Goal: Information Seeking & Learning: Learn about a topic

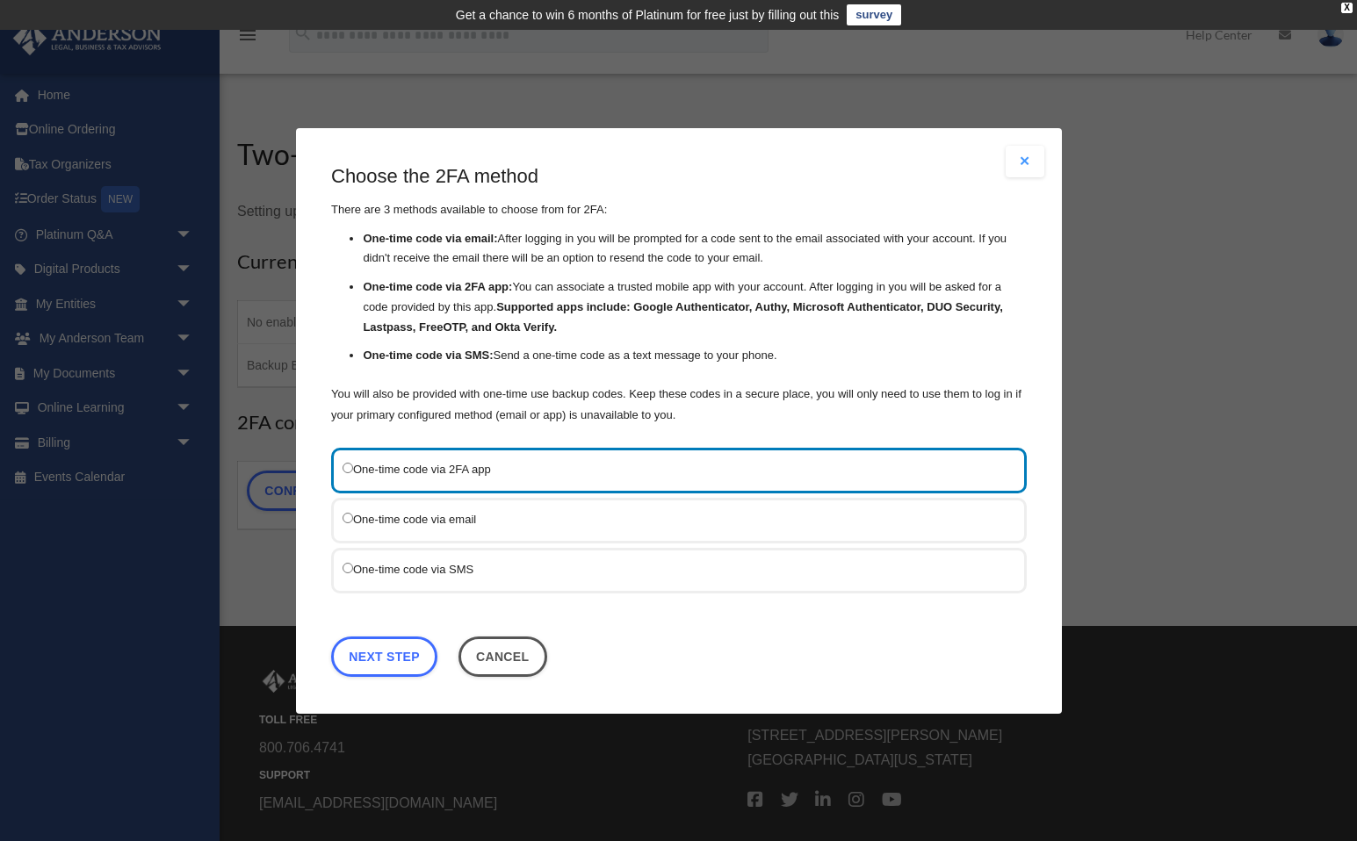
click at [379, 566] on label "One-time code via SMS" at bounding box center [669, 568] width 655 height 21
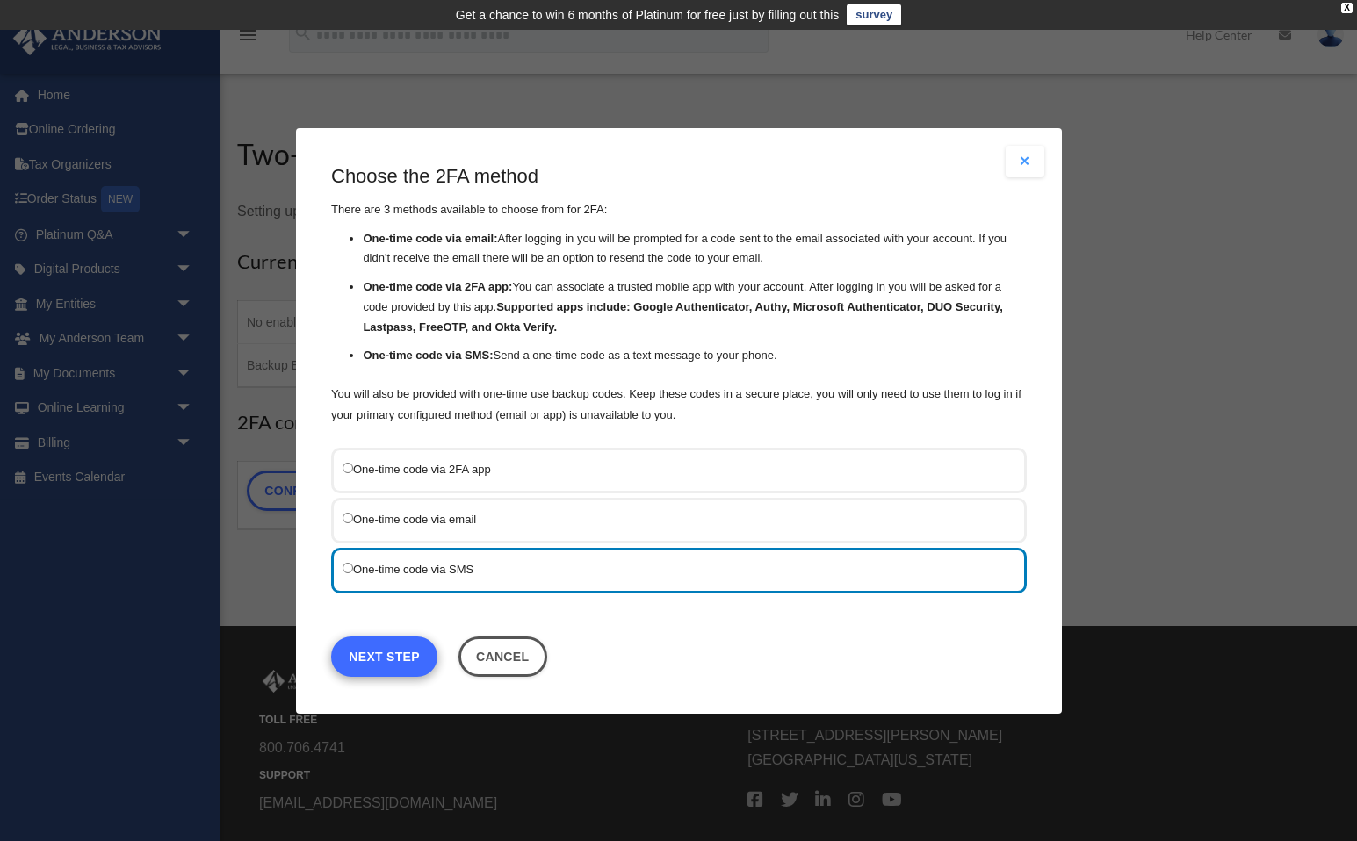
click at [416, 656] on link "Next Step" at bounding box center [384, 656] width 106 height 40
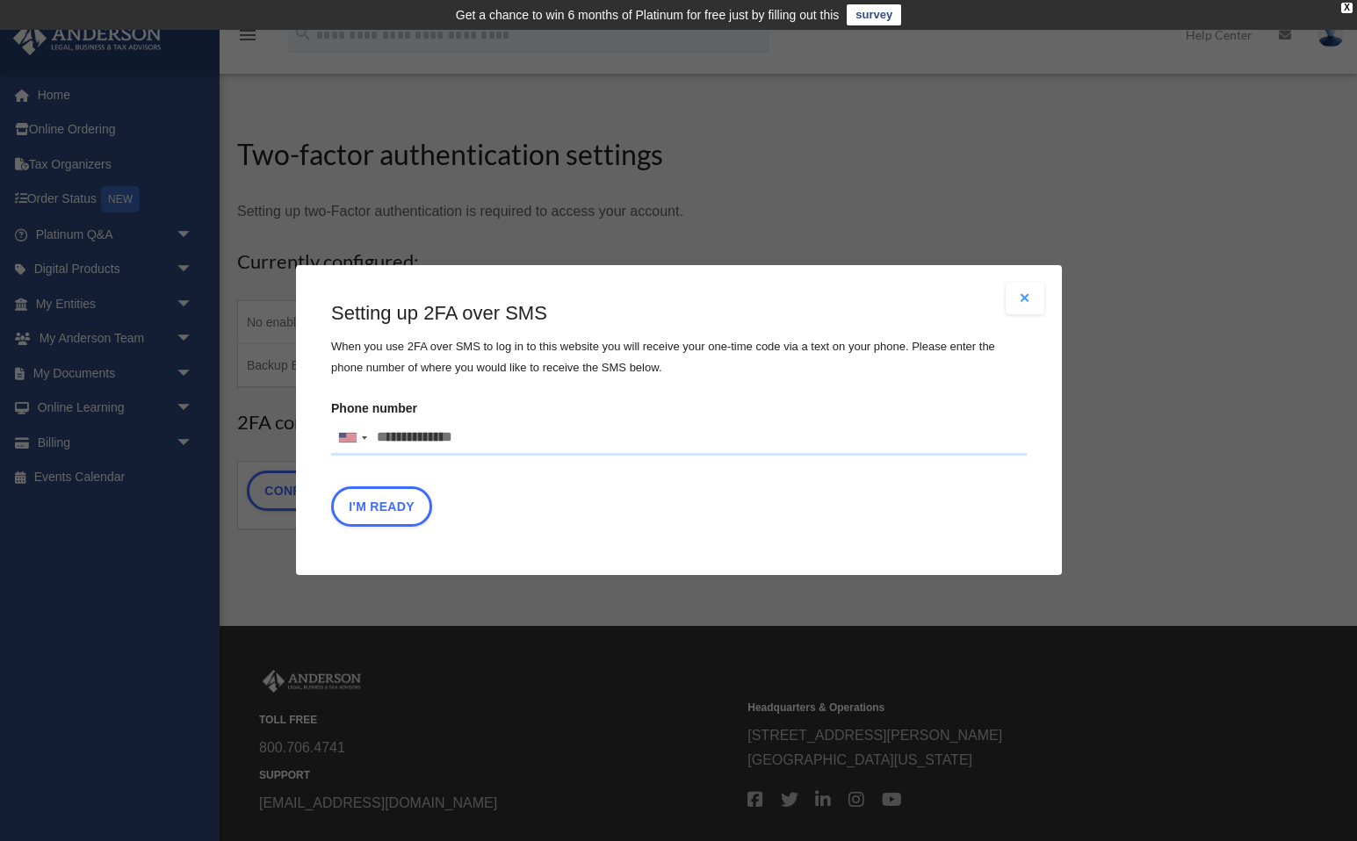
click at [428, 424] on input "Phone number United States +1 United Kingdom +44 Afghanistan (‫افغانستان‬‎) +93…" at bounding box center [678, 438] width 695 height 35
type input "**********"
click at [392, 508] on button "I'm Ready" at bounding box center [381, 507] width 101 height 40
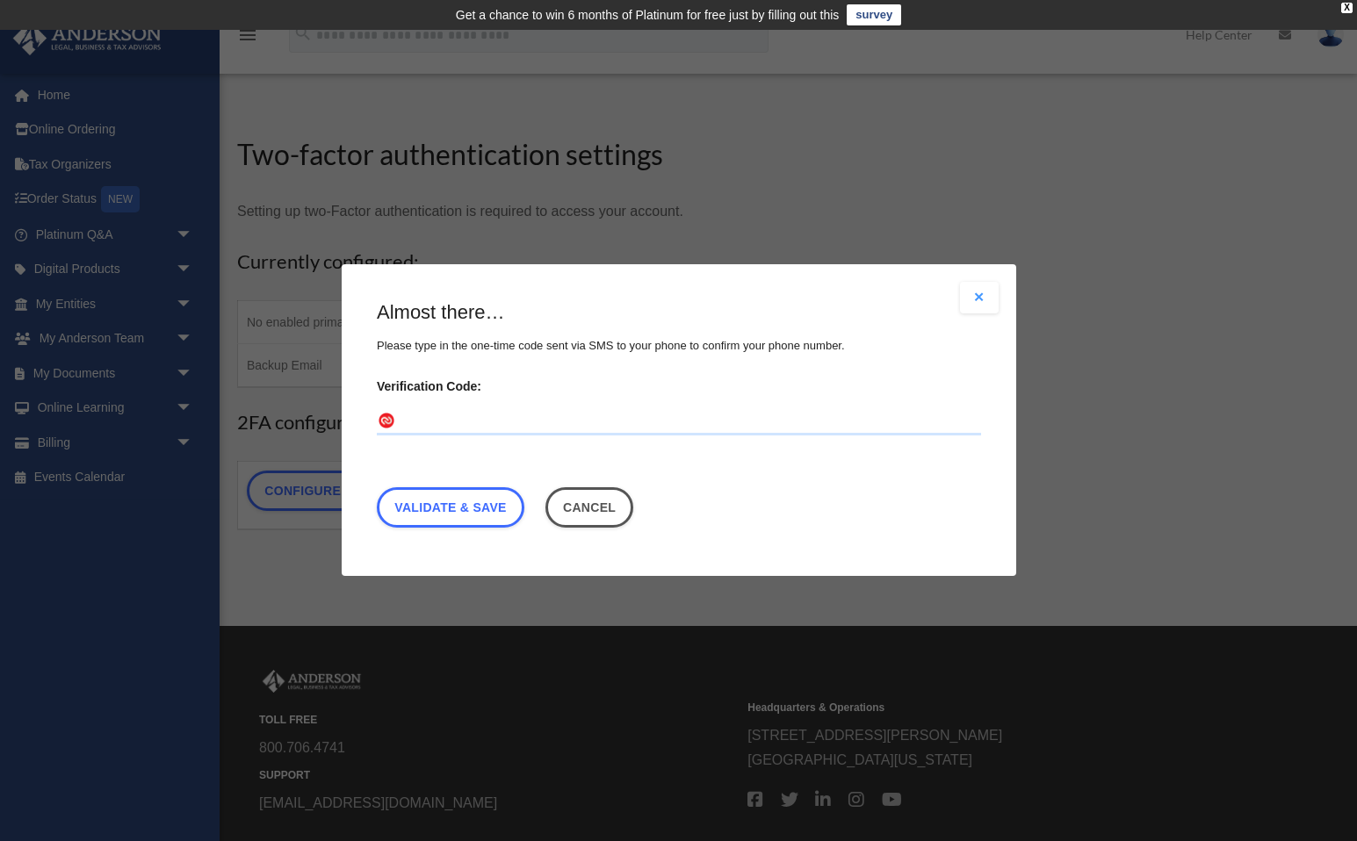
click at [449, 417] on input "Verification Code:" at bounding box center [679, 422] width 604 height 28
type input "*"
type input "******"
click at [450, 500] on link "Validate & Save" at bounding box center [451, 508] width 148 height 40
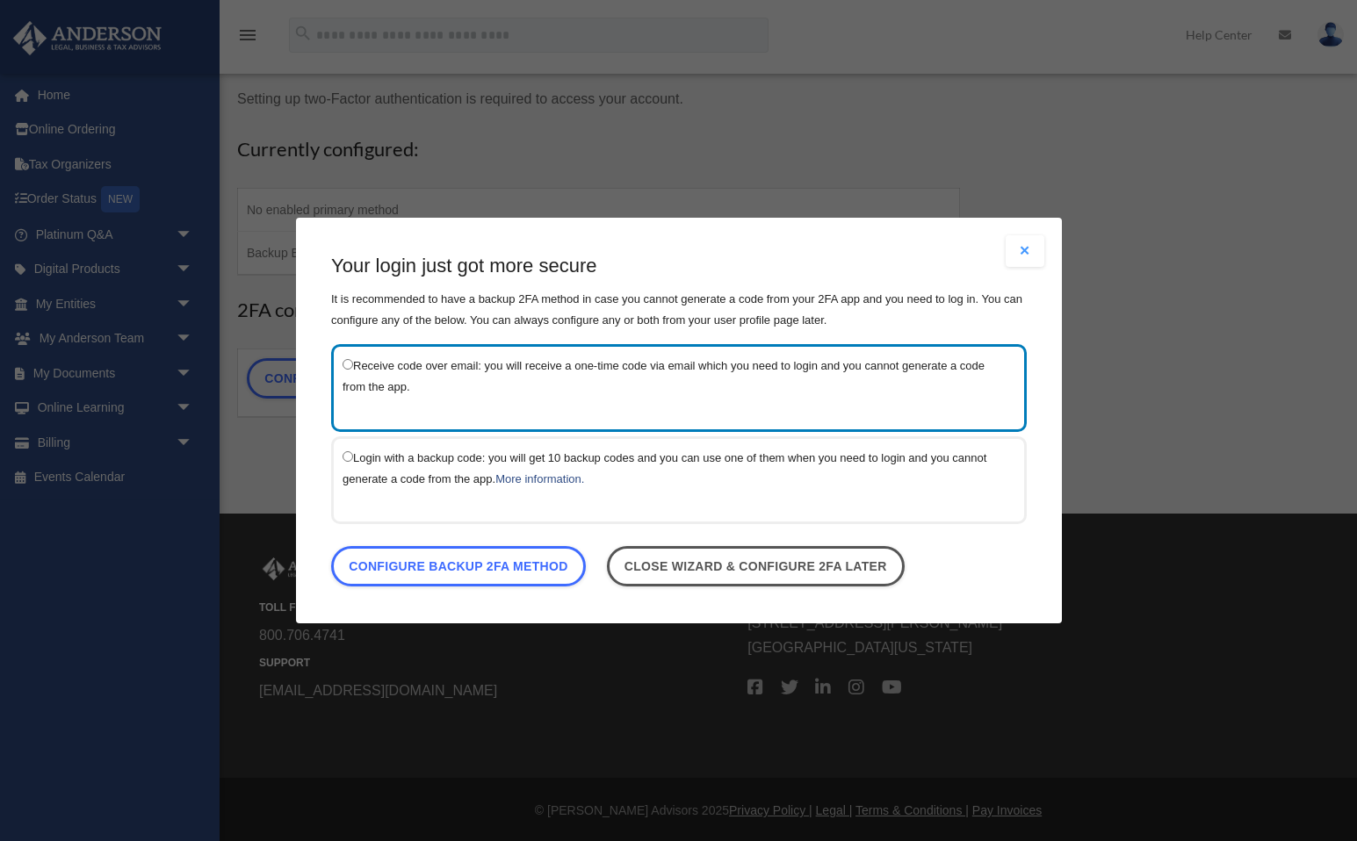
scroll to position [112, 0]
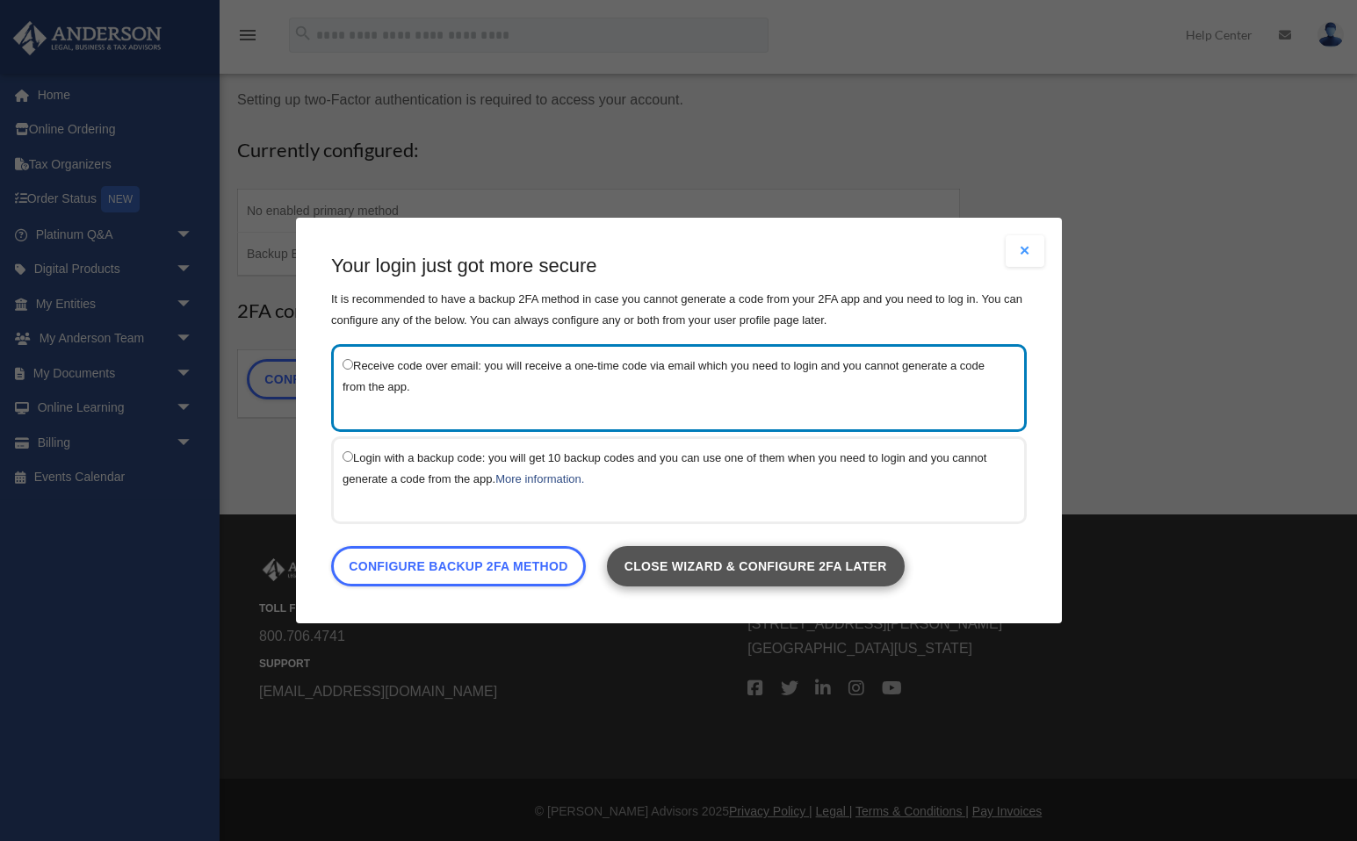
click at [747, 570] on link "Close wizard & configure 2FA later" at bounding box center [755, 566] width 298 height 40
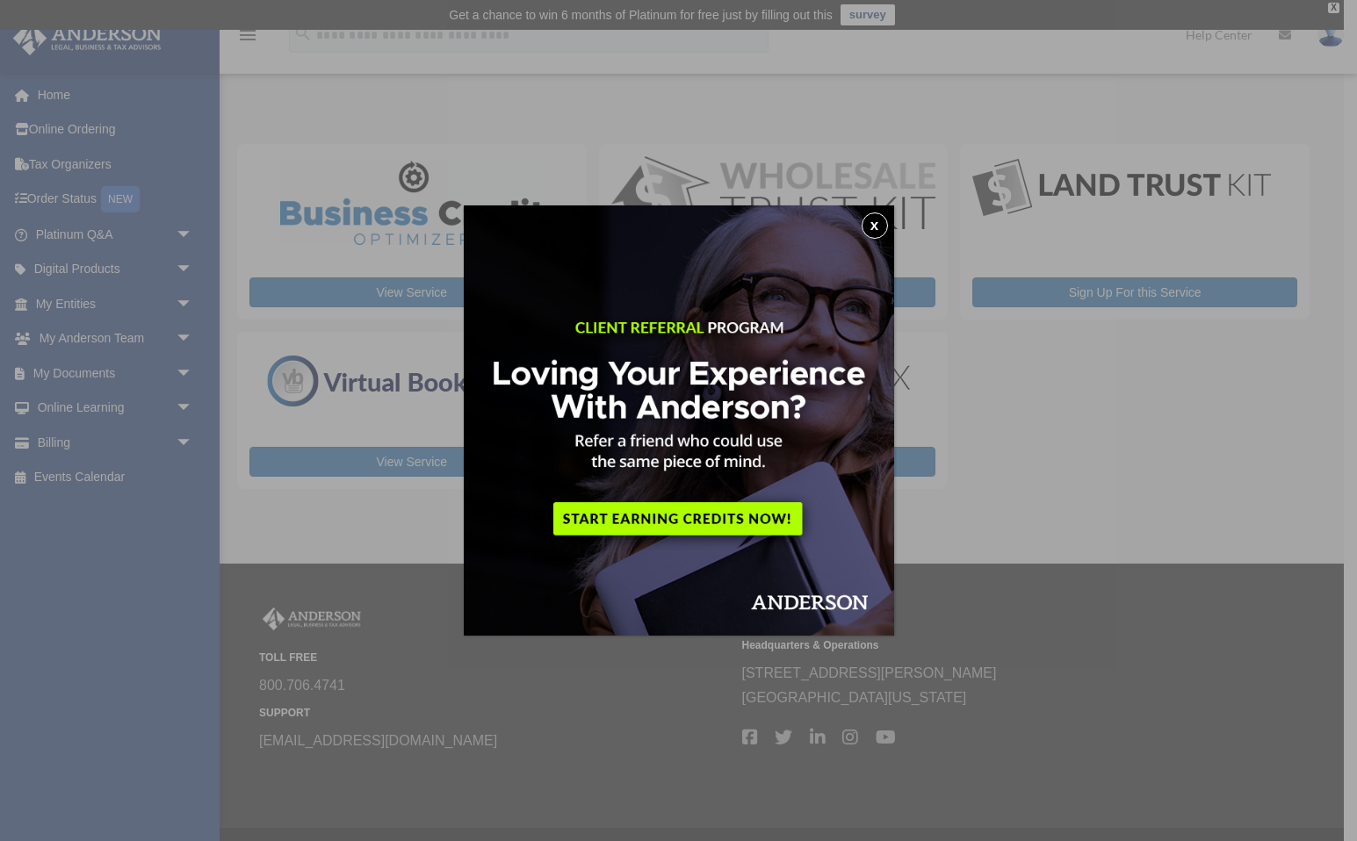
click at [873, 229] on button "x" at bounding box center [874, 225] width 26 height 26
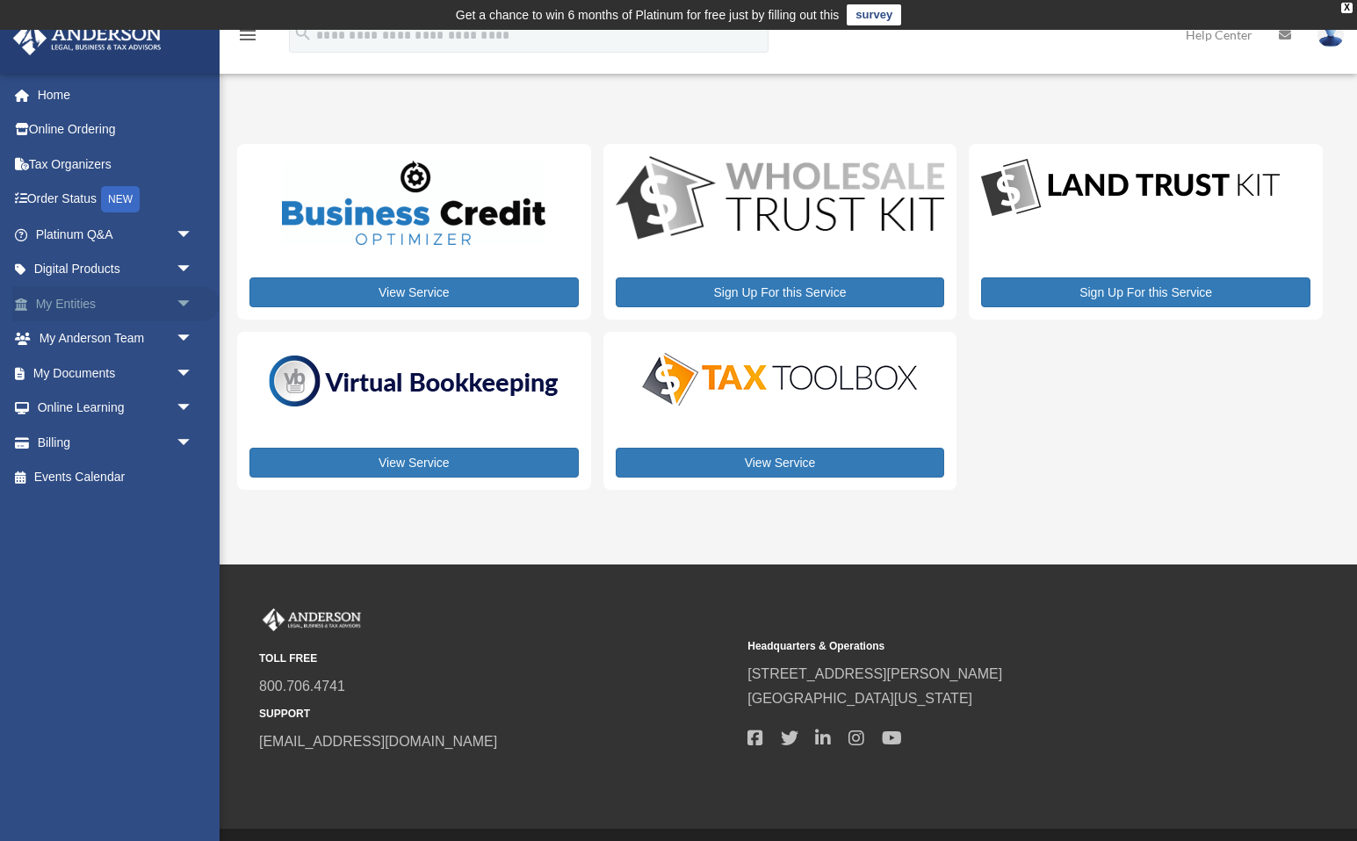
click at [184, 301] on span "arrow_drop_down" at bounding box center [193, 304] width 35 height 36
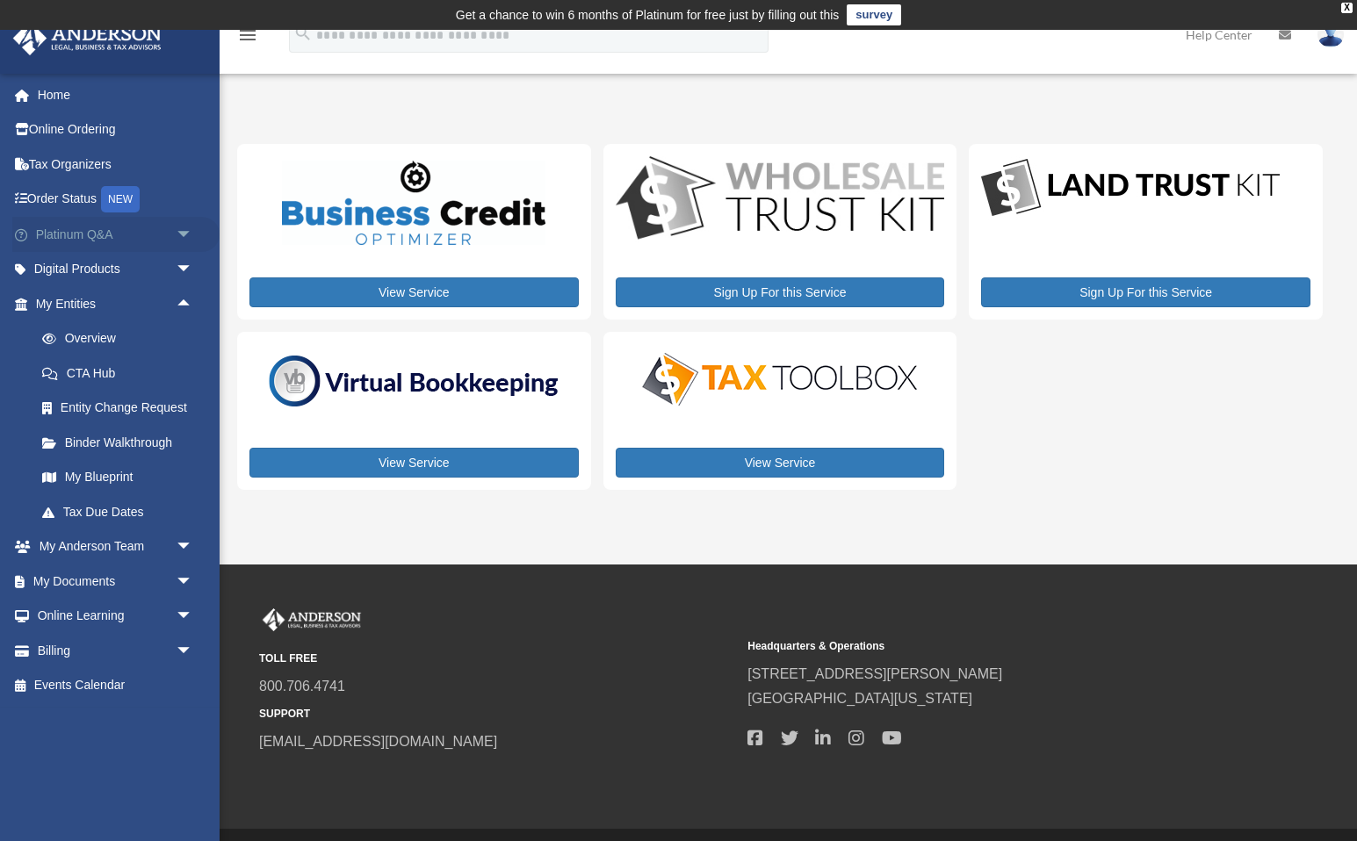
click at [185, 231] on span "arrow_drop_down" at bounding box center [193, 235] width 35 height 36
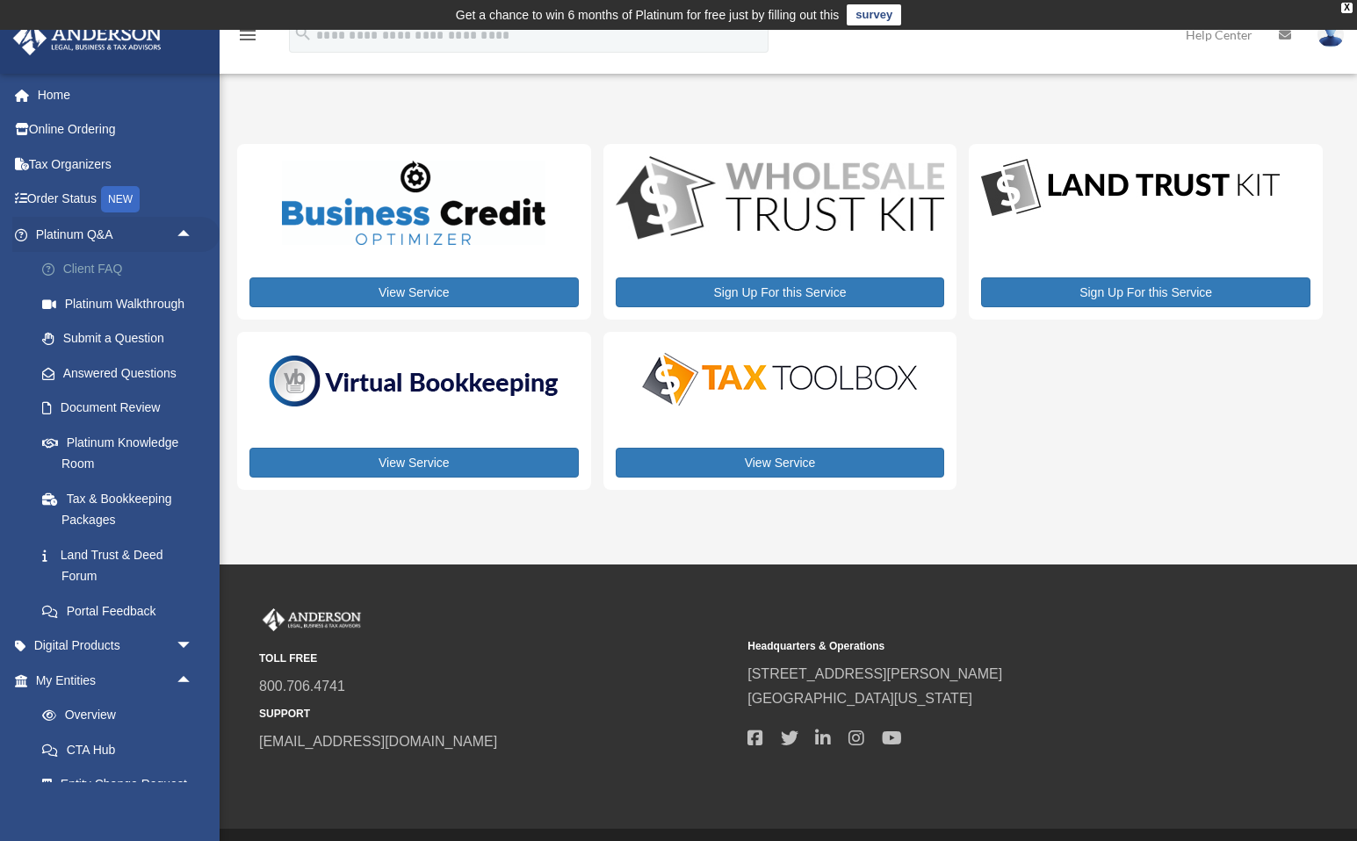
click at [104, 269] on link "Client FAQ" at bounding box center [122, 269] width 195 height 35
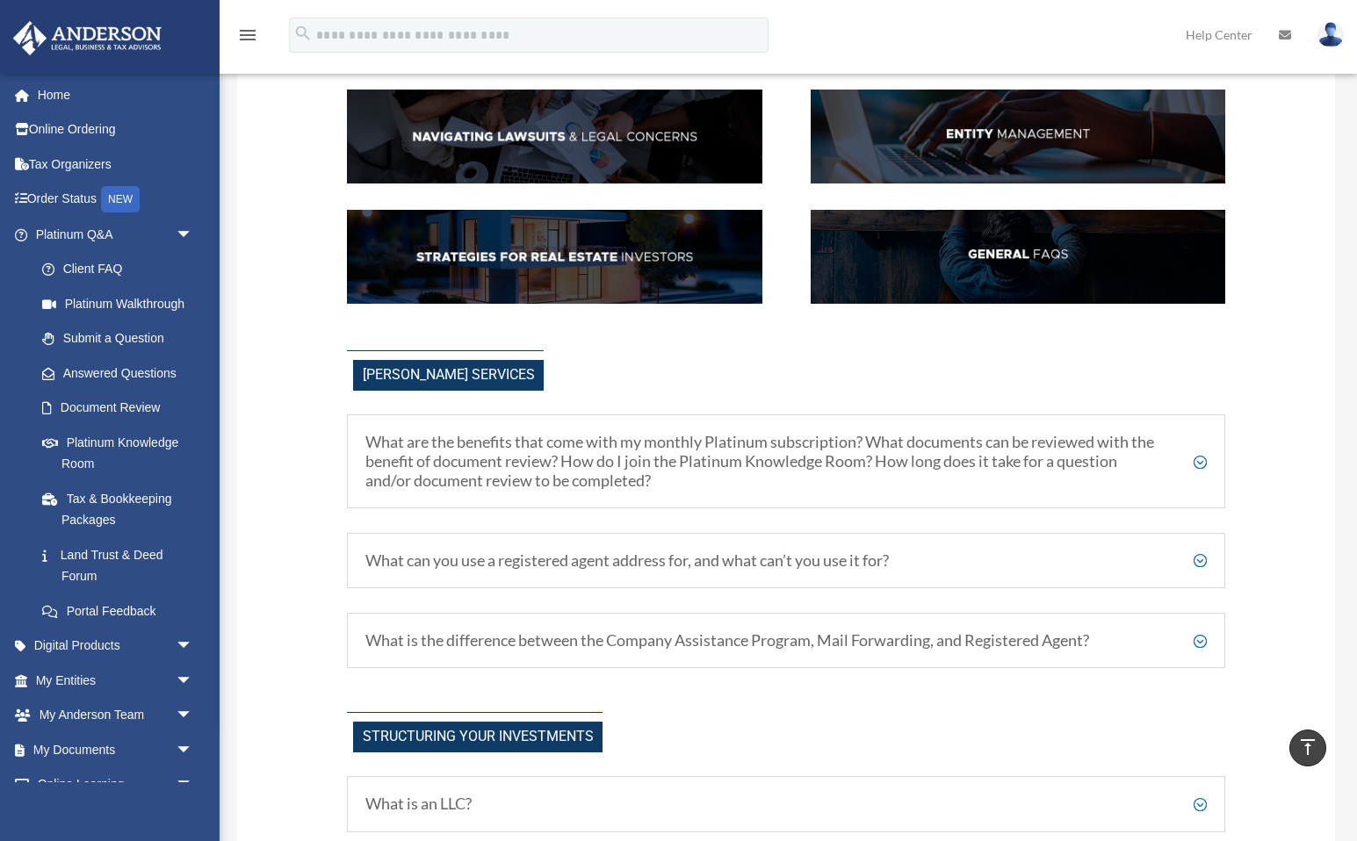
scroll to position [335, 0]
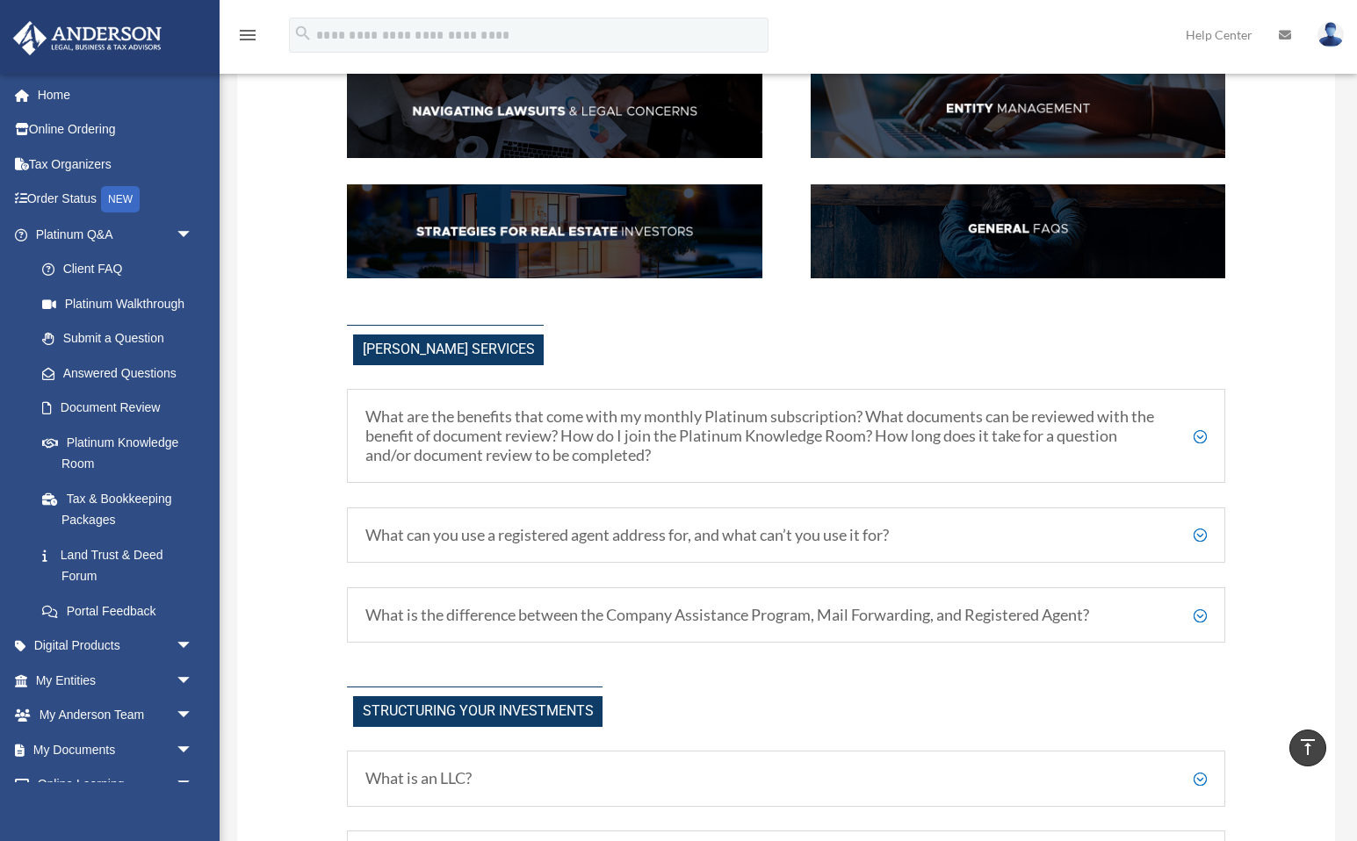
click at [1199, 435] on h5 "What are the benefits that come with my monthly Platinum subscription? What doc…" at bounding box center [785, 435] width 841 height 57
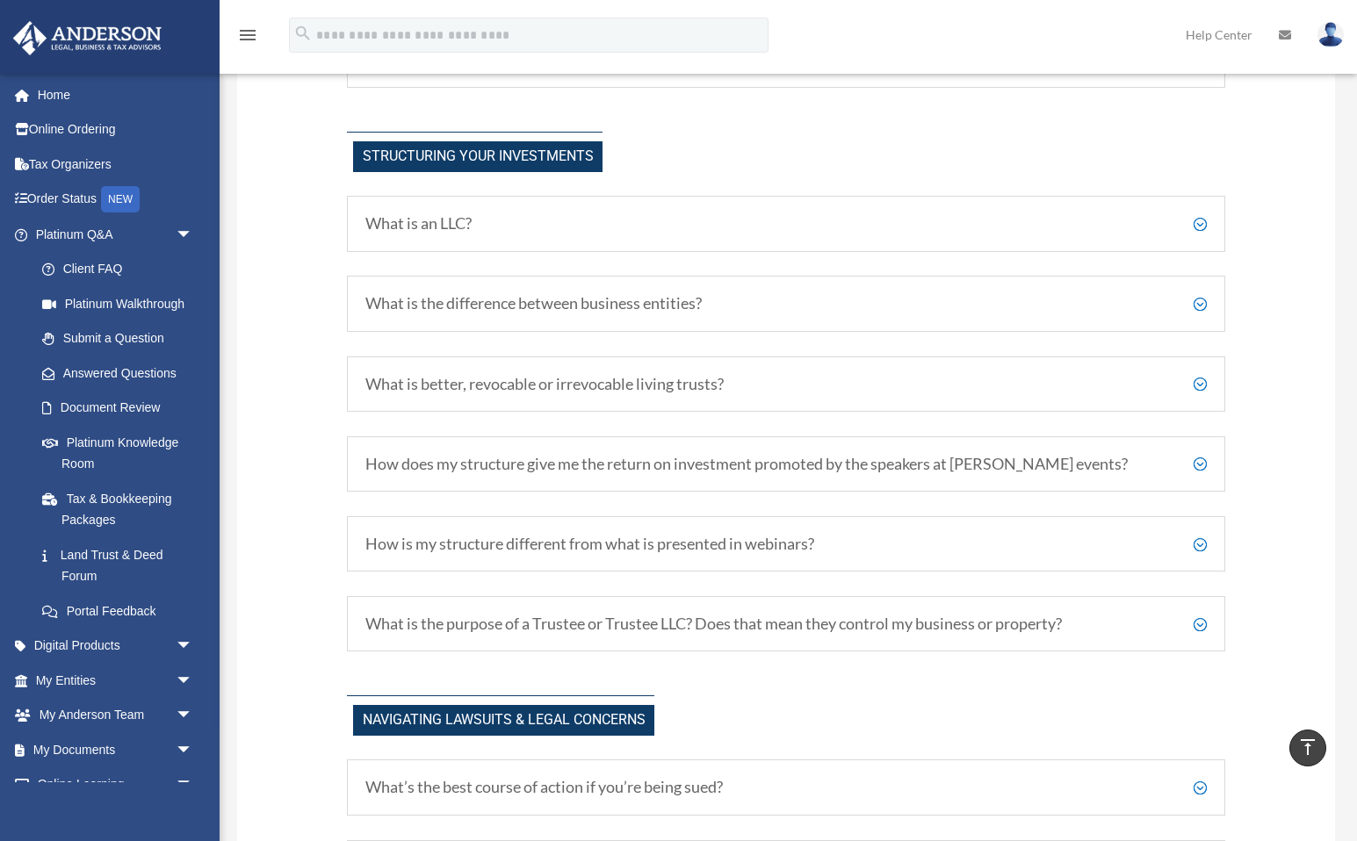
scroll to position [1169, 0]
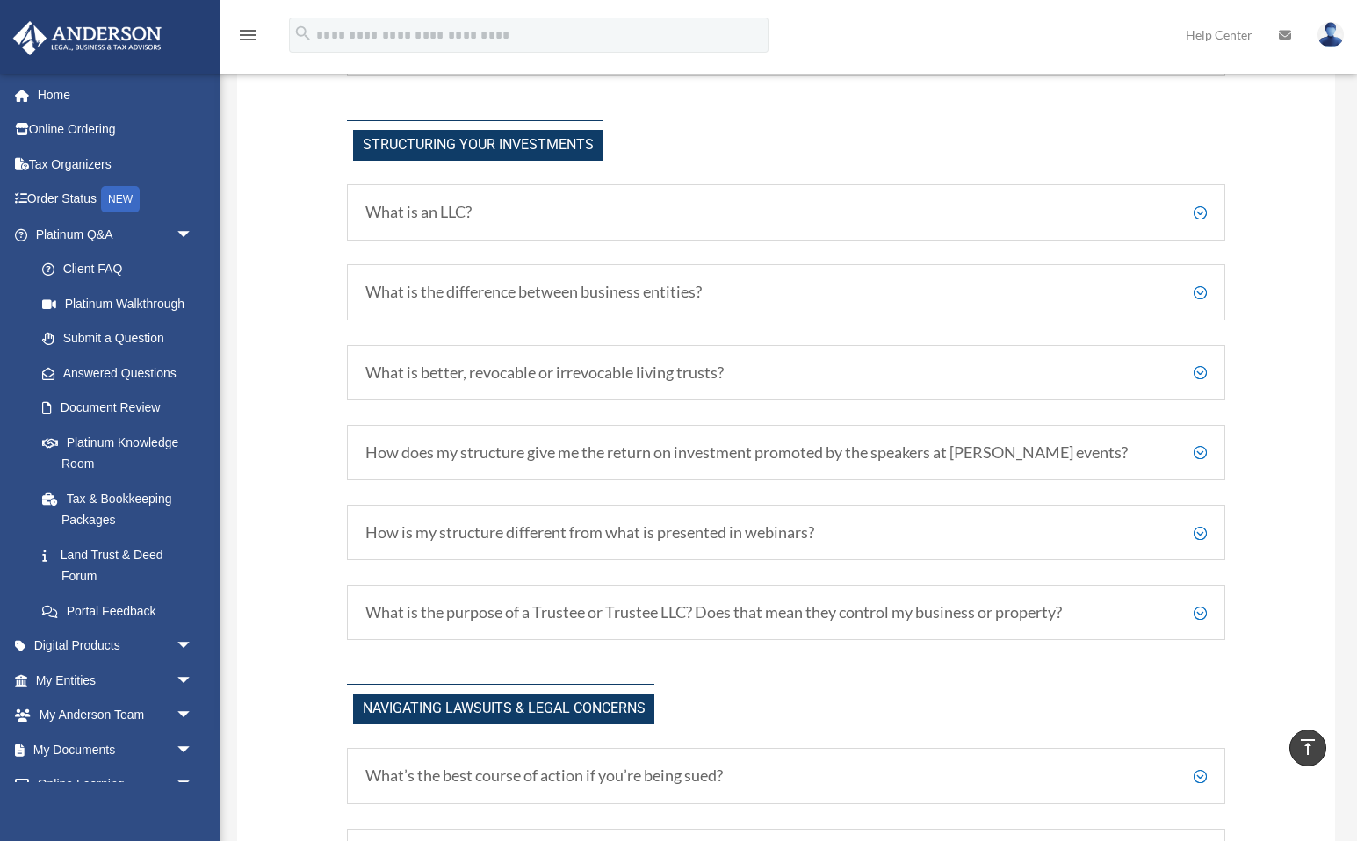
click at [703, 364] on h5 "What is better, revocable or irrevocable living trusts?" at bounding box center [785, 373] width 841 height 19
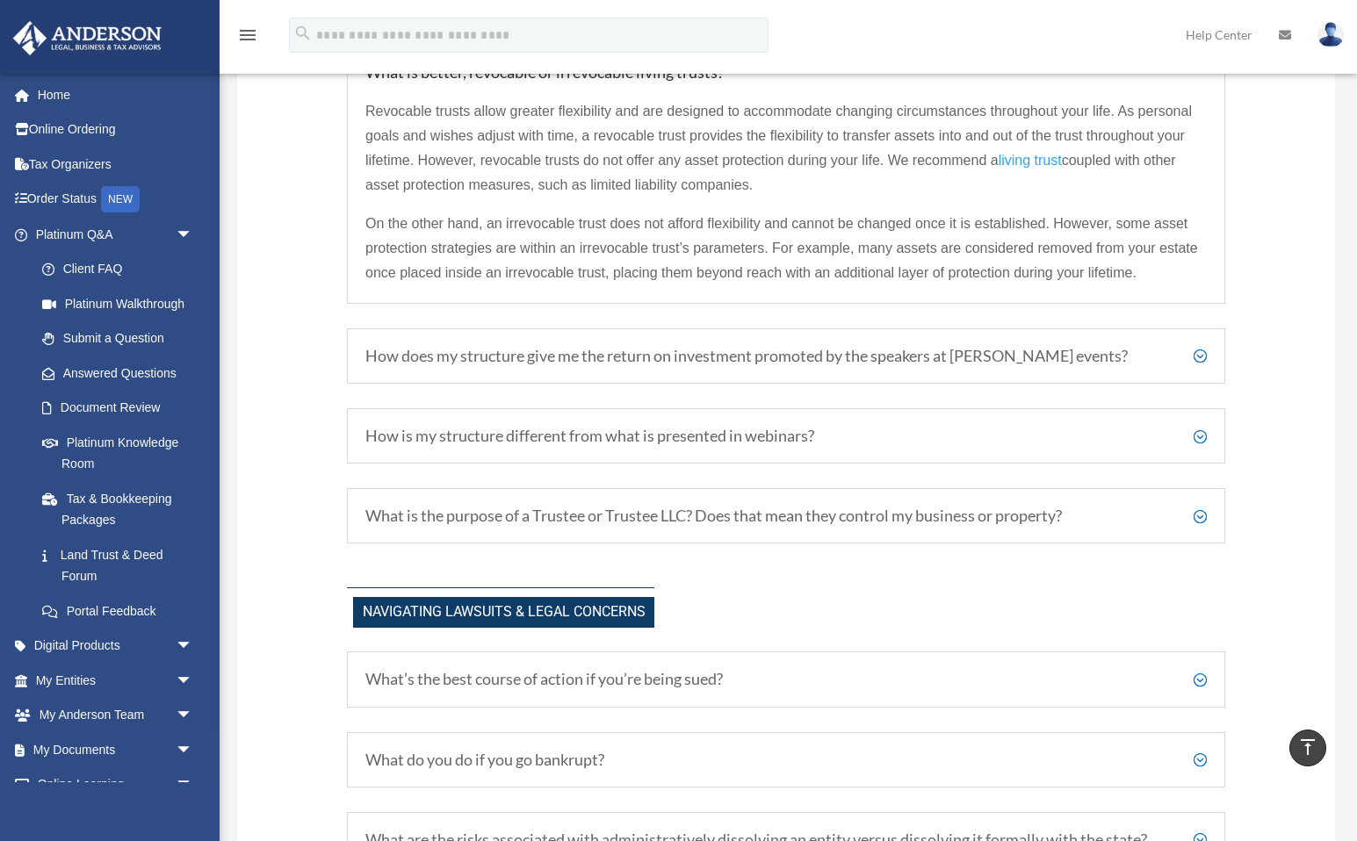
scroll to position [1471, 0]
click at [626, 349] on h5 "How does my structure give me the return on investment promoted by the speakers…" at bounding box center [785, 354] width 841 height 19
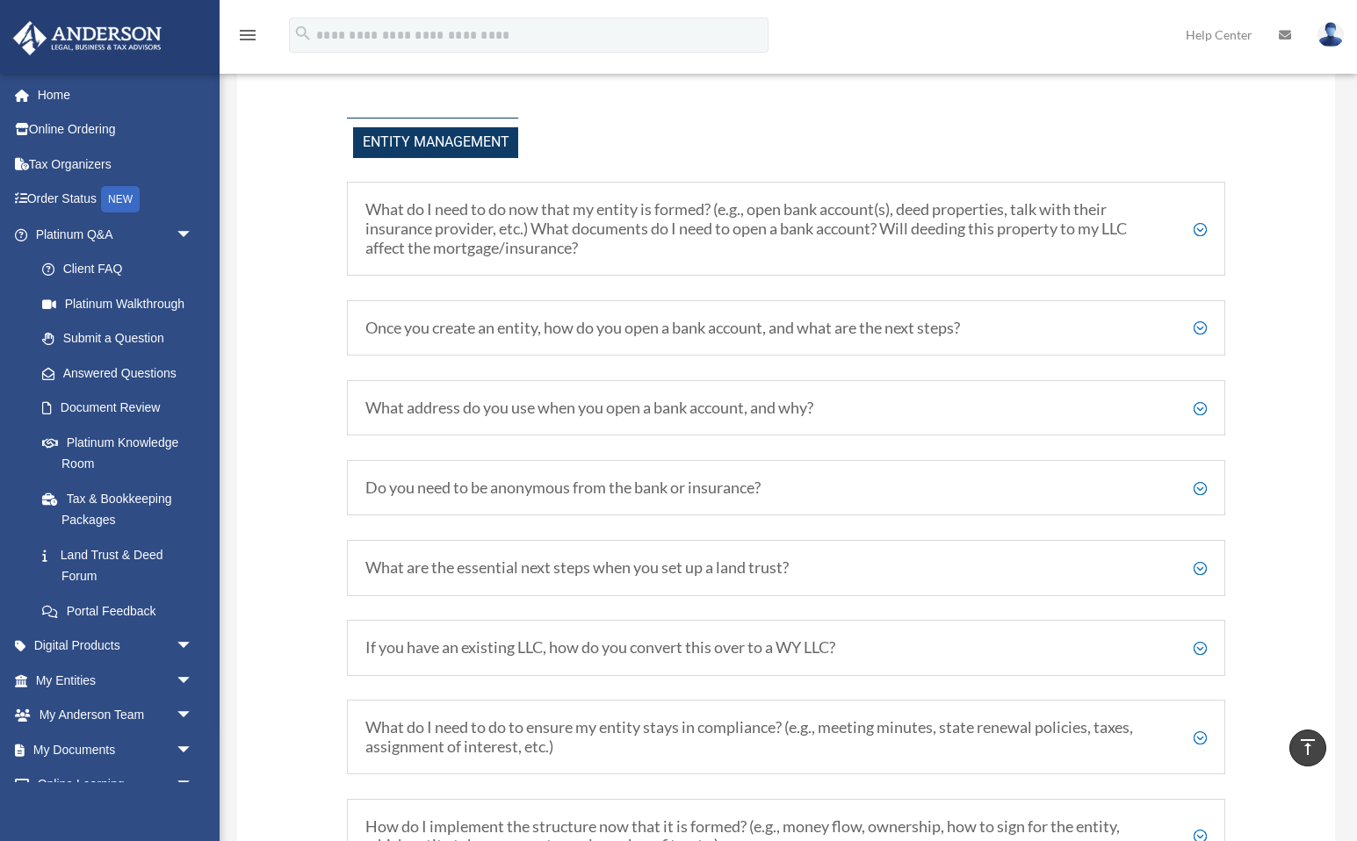
scroll to position [2414, 0]
click at [570, 400] on h5 "What address do you use when you open a bank account, and why?" at bounding box center [785, 406] width 841 height 19
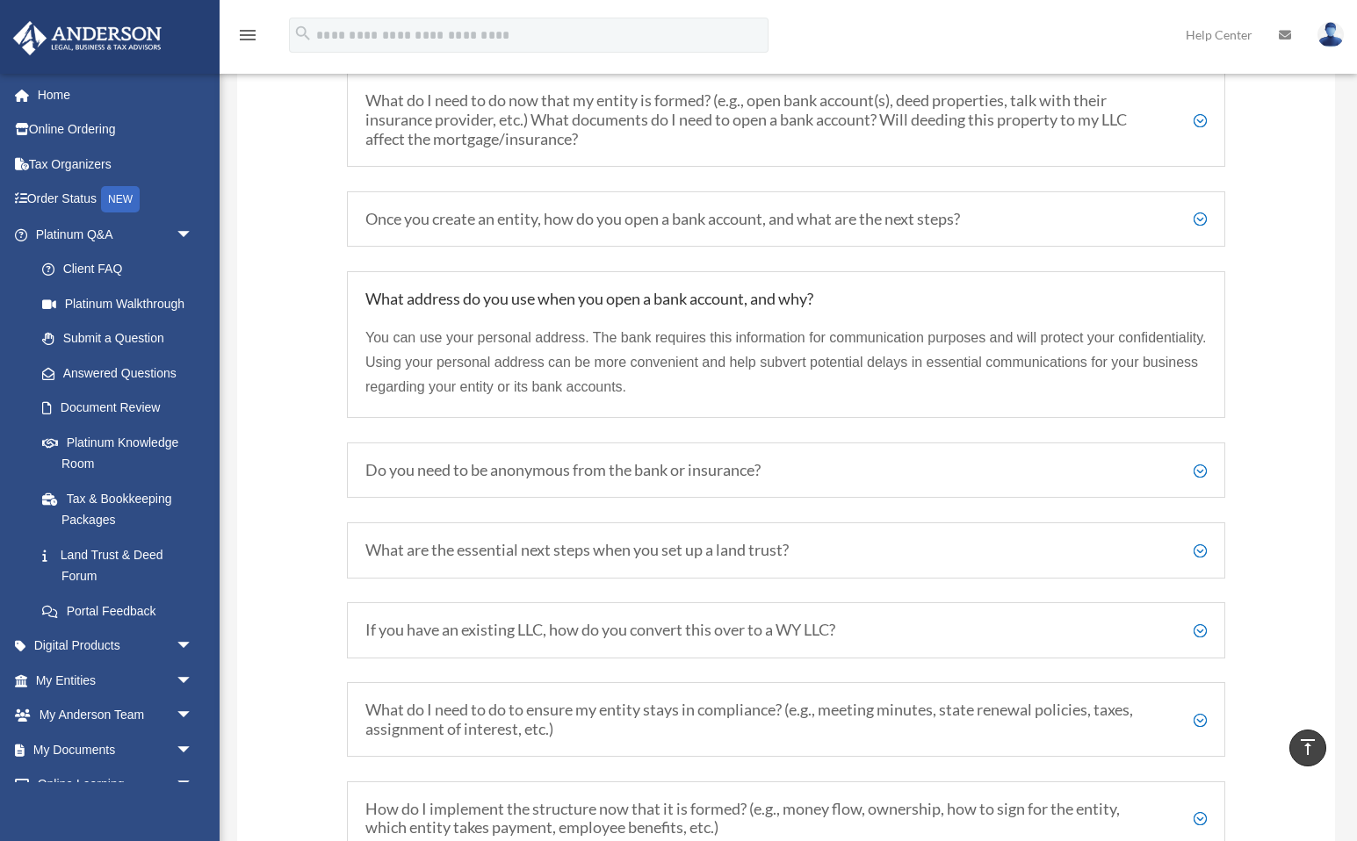
scroll to position [2523, 0]
click at [566, 461] on h5 "Do you need to be anonymous from the bank or insurance?" at bounding box center [785, 468] width 841 height 19
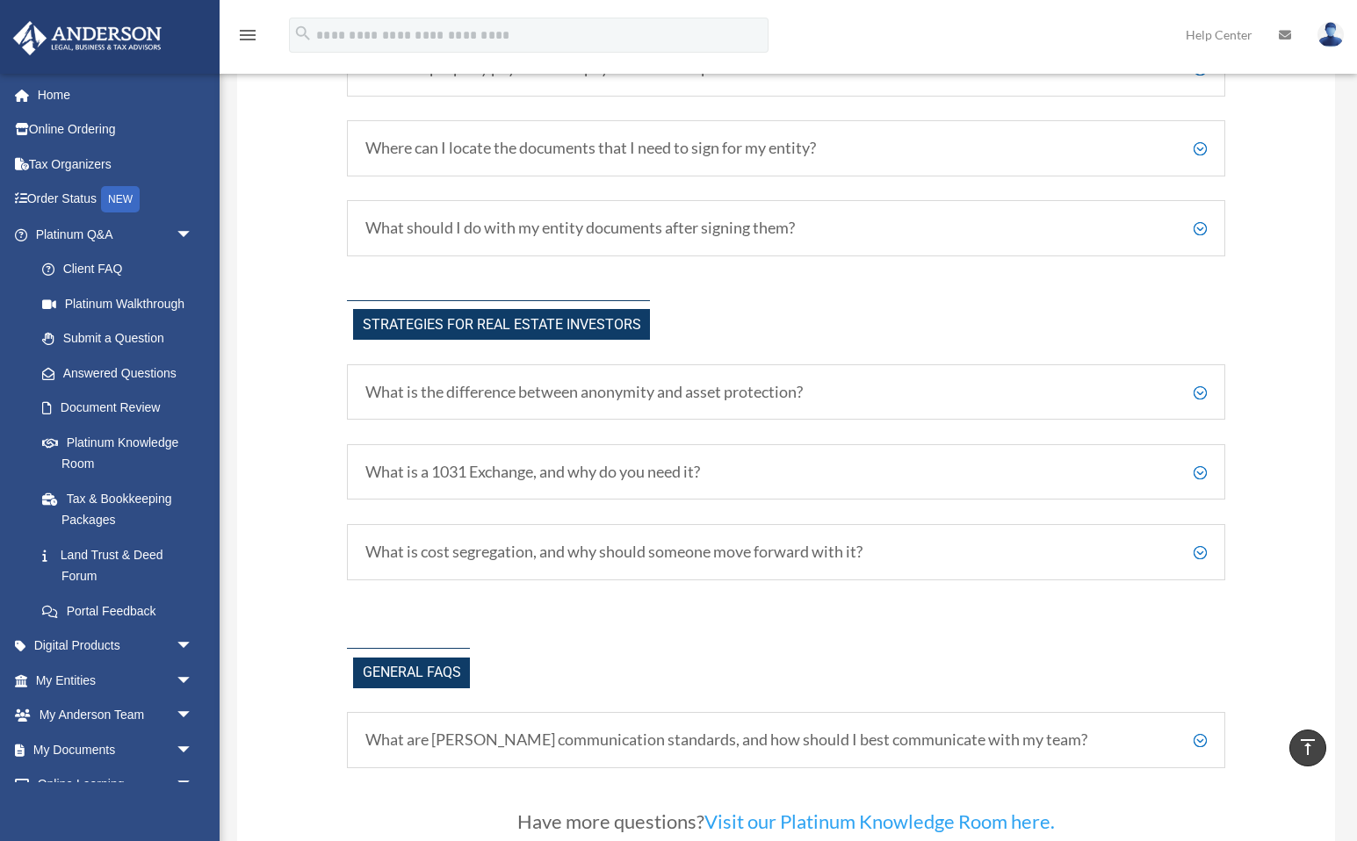
scroll to position [3848, 0]
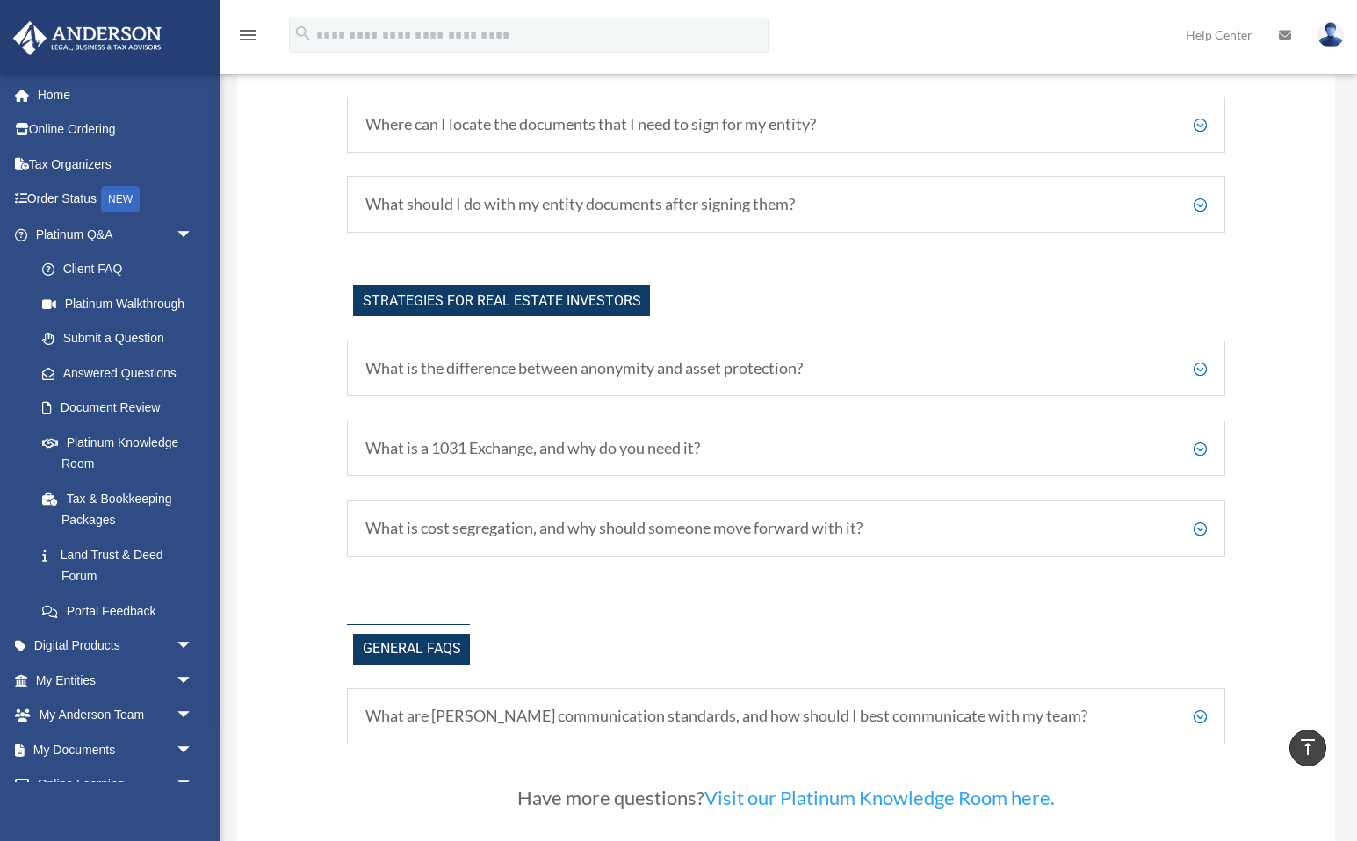
click at [670, 519] on h5 "What is cost segregation, and why should someone move forward with it?" at bounding box center [785, 528] width 841 height 19
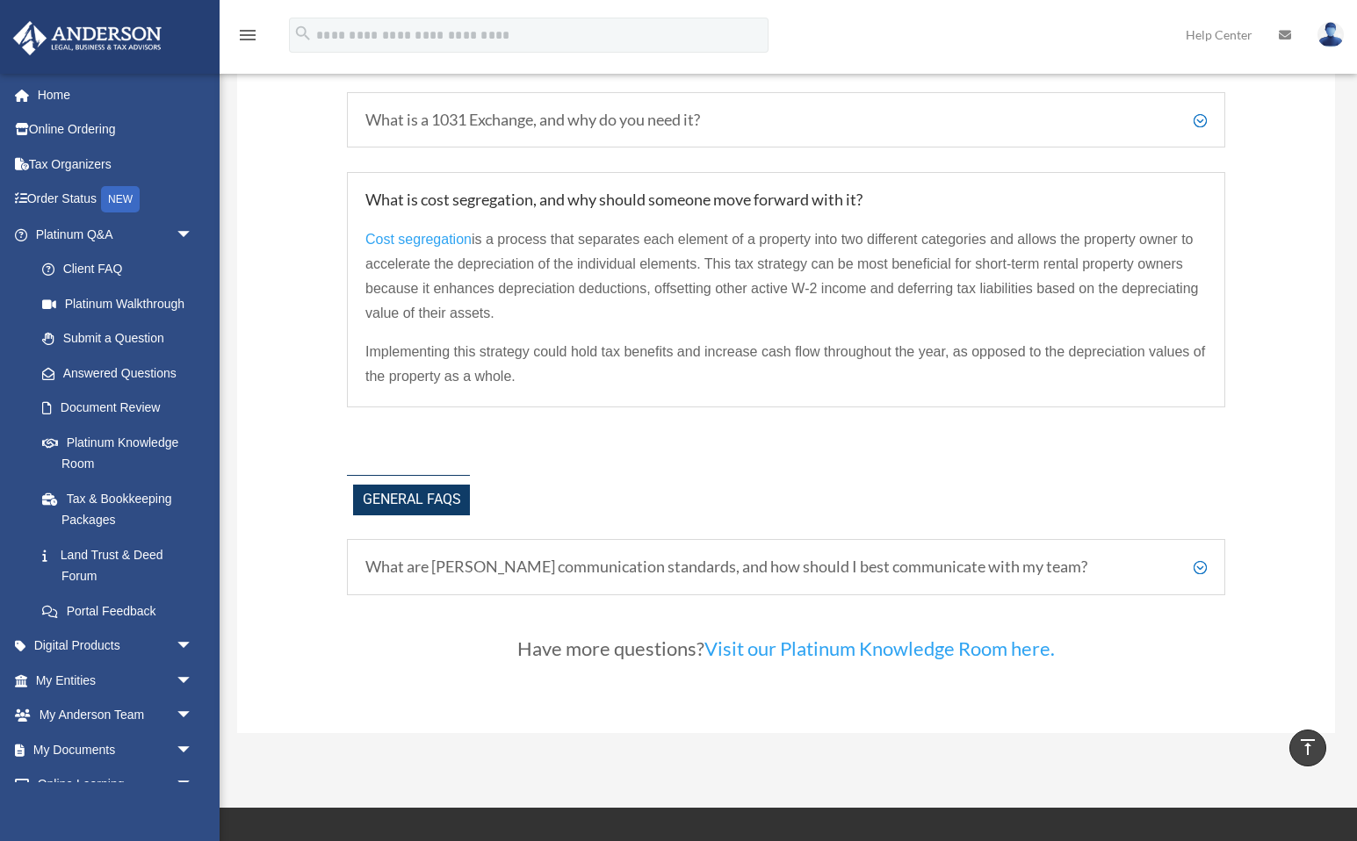
scroll to position [4177, 0]
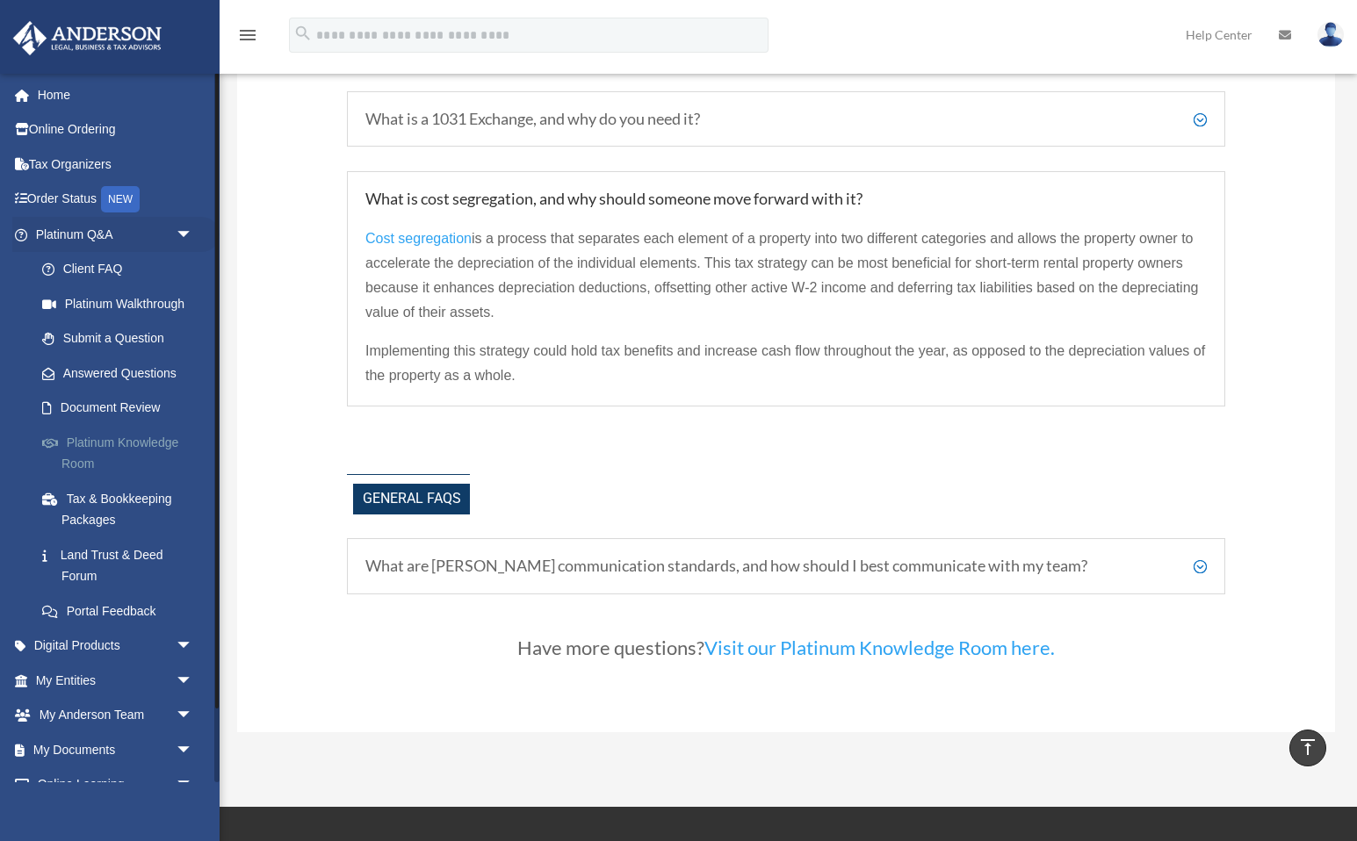
click at [158, 445] on link "Platinum Knowledge Room" at bounding box center [122, 453] width 195 height 56
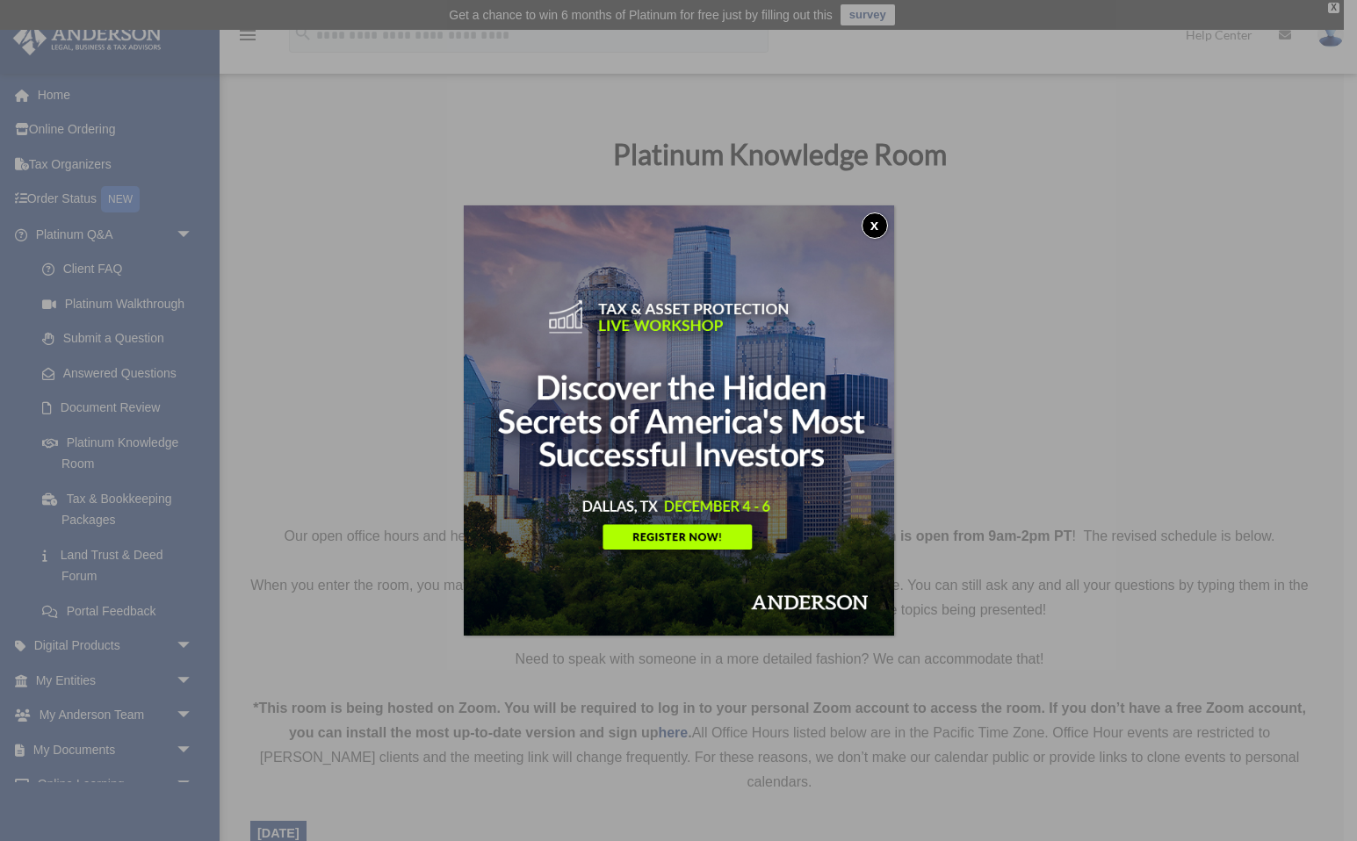
click at [878, 226] on button "x" at bounding box center [874, 225] width 26 height 26
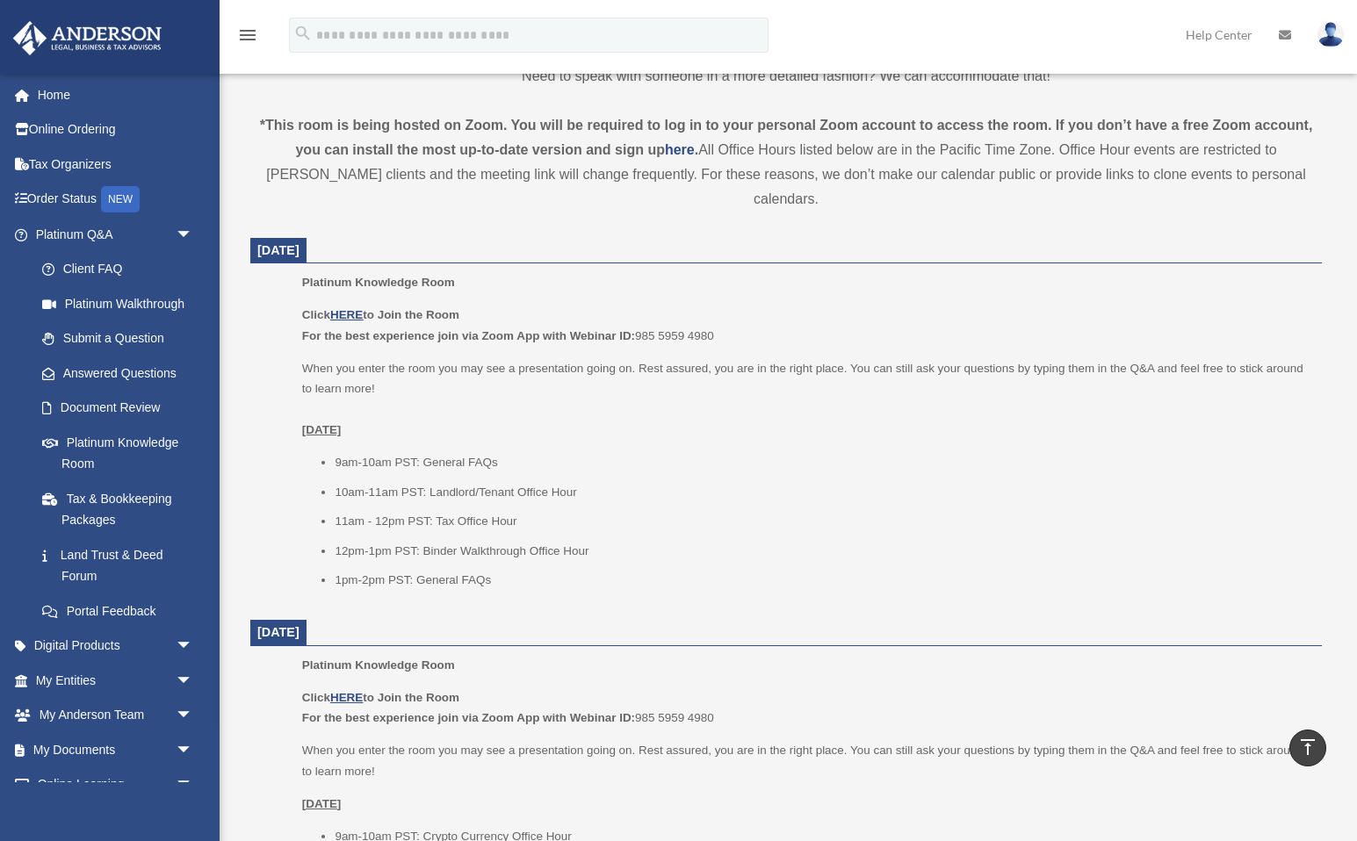
scroll to position [587, 0]
click at [349, 306] on u "HERE" at bounding box center [346, 312] width 32 height 13
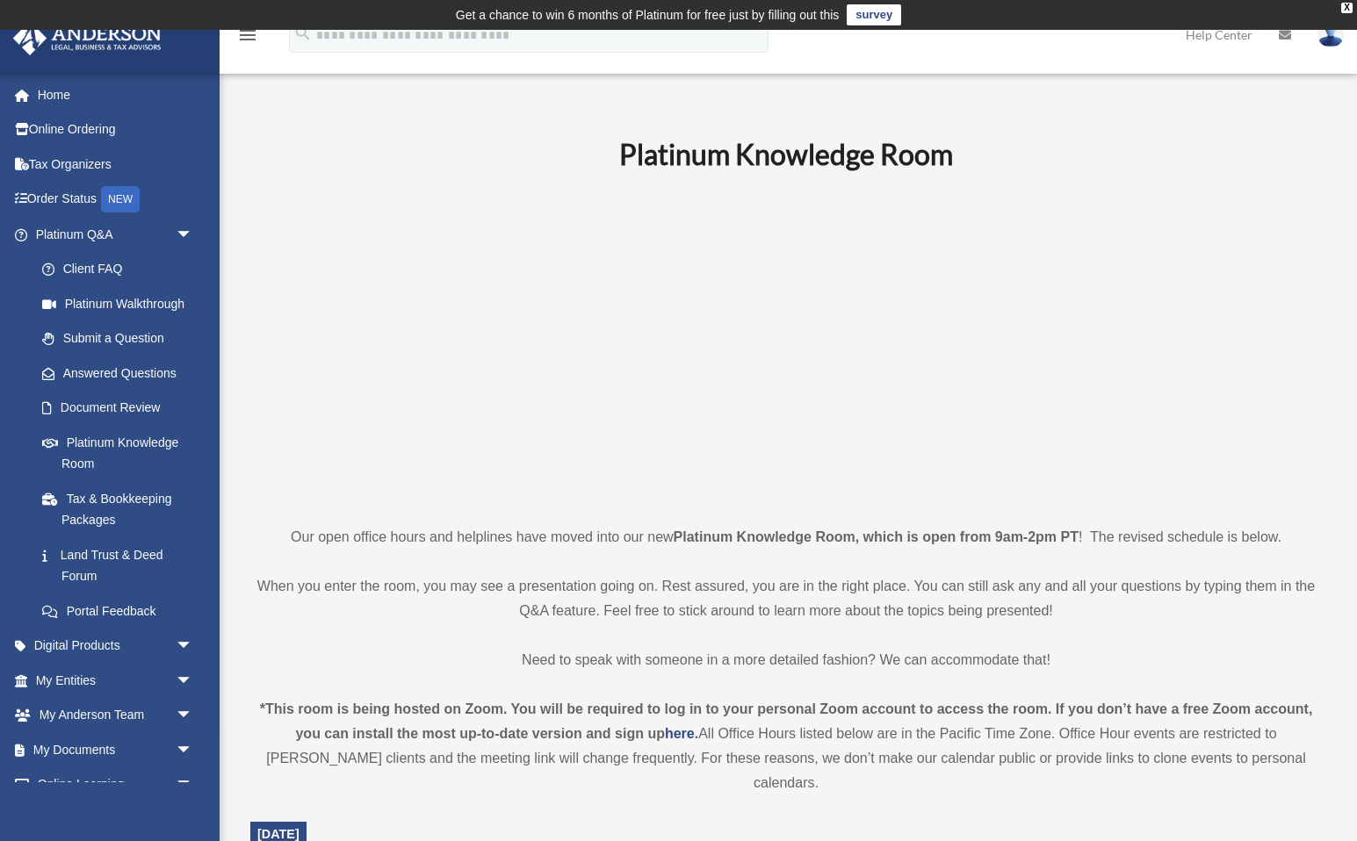
scroll to position [0, 0]
click at [61, 169] on link "Tax Organizers" at bounding box center [115, 164] width 207 height 35
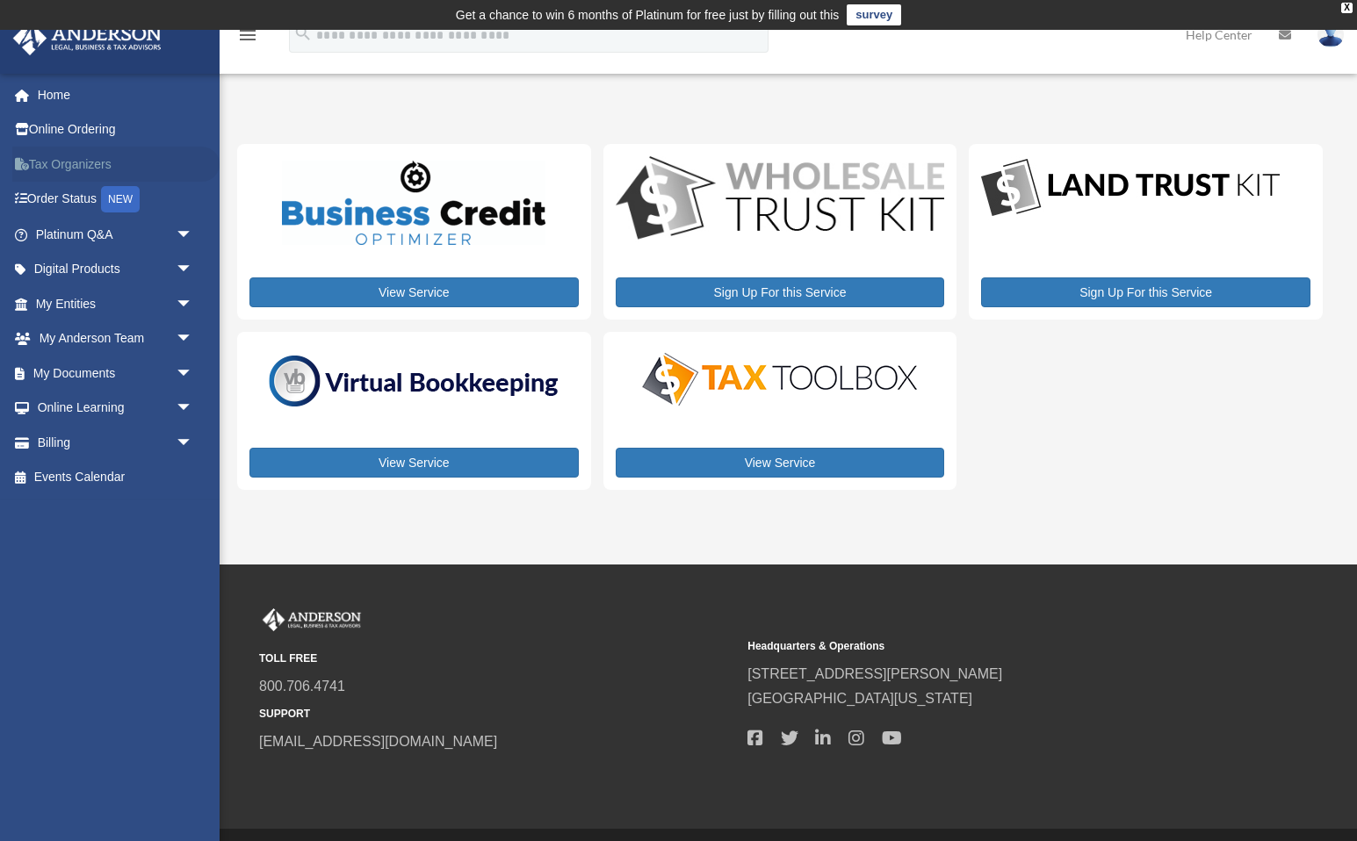
click at [71, 169] on link "Tax Organizers" at bounding box center [115, 164] width 207 height 35
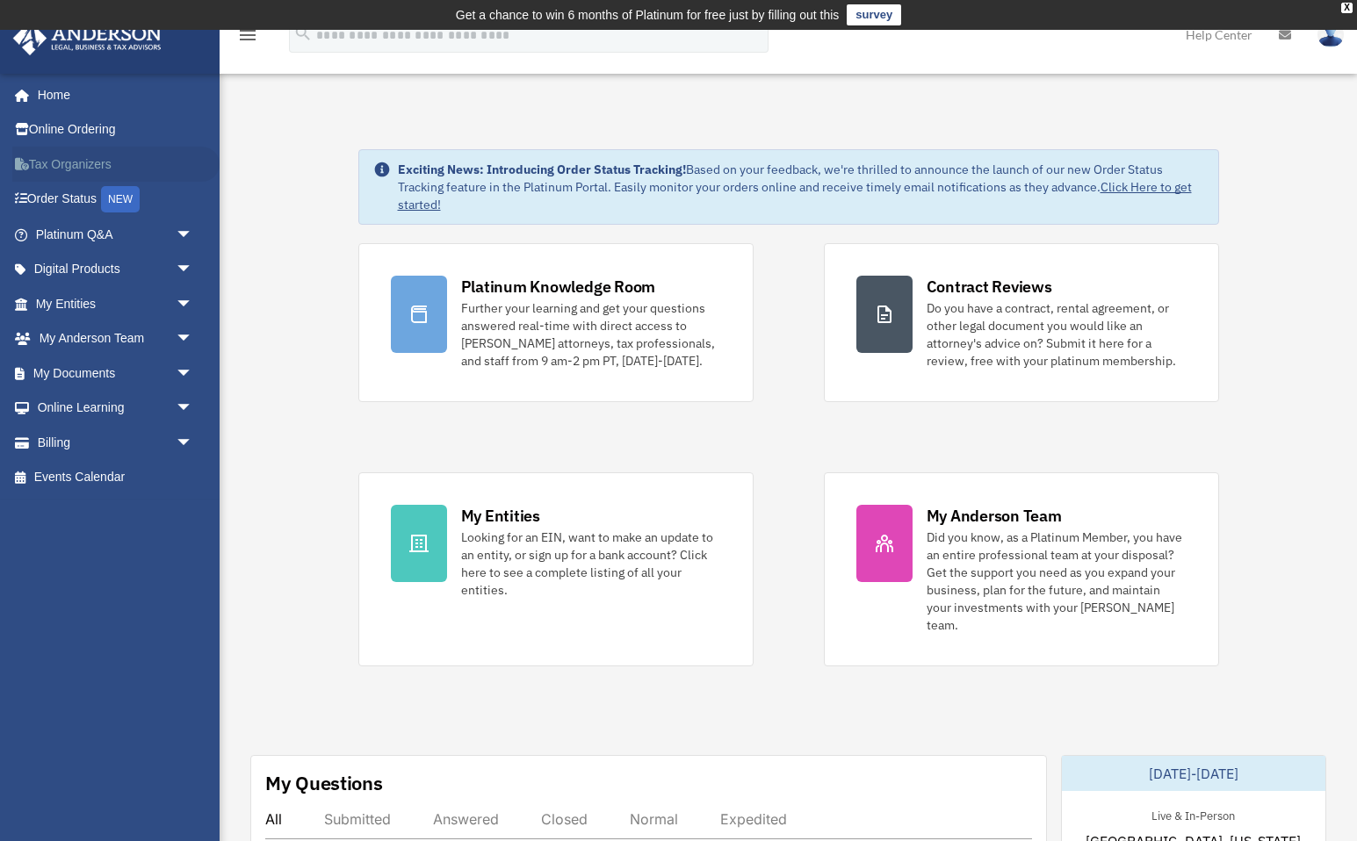
click at [52, 164] on link "Tax Organizers" at bounding box center [115, 164] width 207 height 35
